Goal: Book appointment/travel/reservation

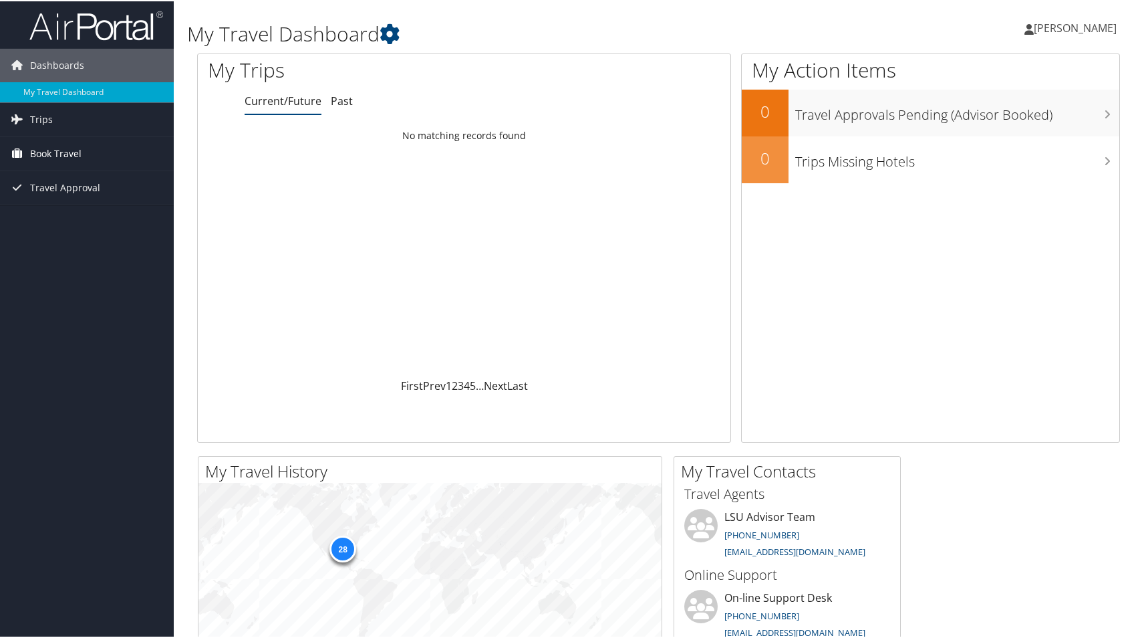
click at [47, 154] on span "Book Travel" at bounding box center [55, 152] width 51 height 33
click at [45, 191] on link "Book/Manage Online Trips" at bounding box center [87, 199] width 174 height 20
